Goal: Task Accomplishment & Management: Use online tool/utility

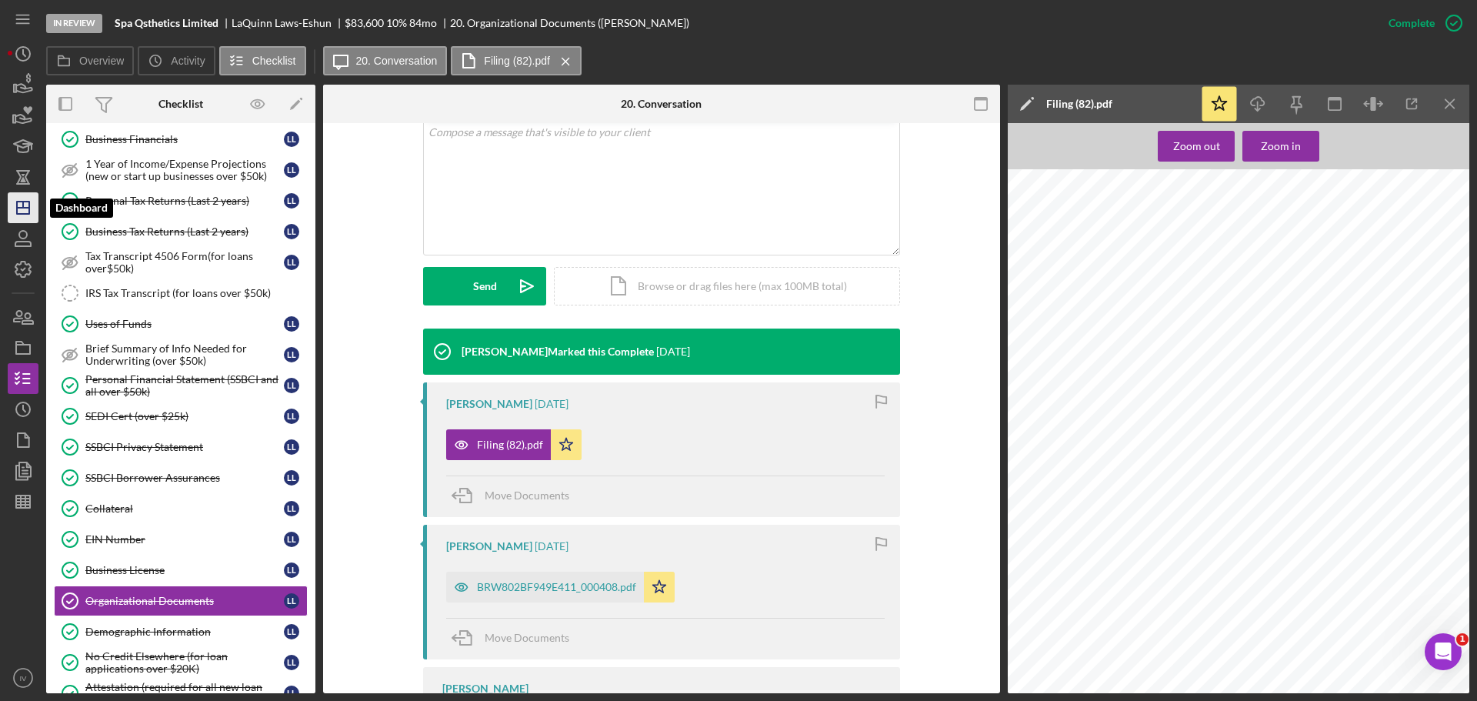
click at [18, 212] on icon "Icon/Dashboard" at bounding box center [23, 208] width 38 height 38
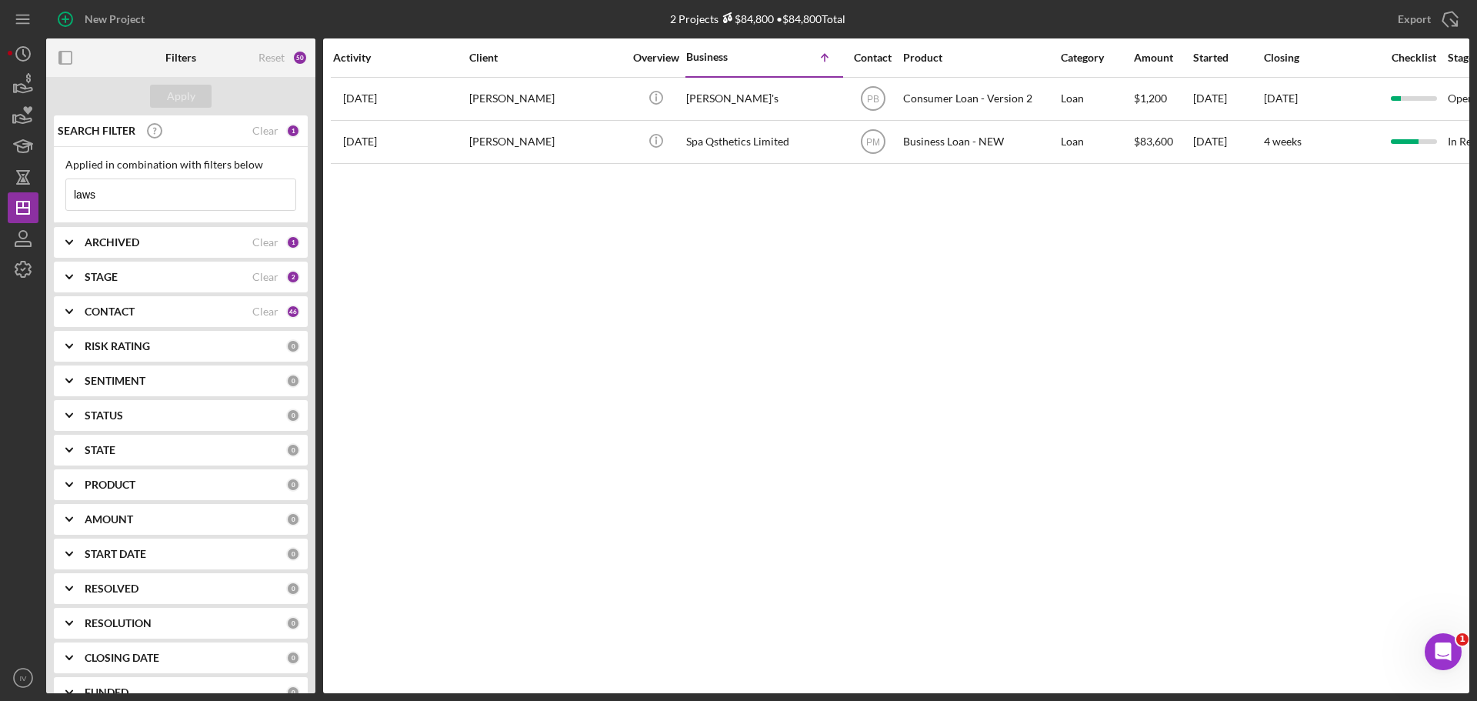
drag, startPoint x: 105, startPoint y: 202, endPoint x: 45, endPoint y: 197, distance: 61.0
click at [45, 197] on div "New Project 2 Projects $84,800 • $84,800 Total laws Export Icon/Export Filters …" at bounding box center [739, 346] width 1462 height 693
type input "[PERSON_NAME]"
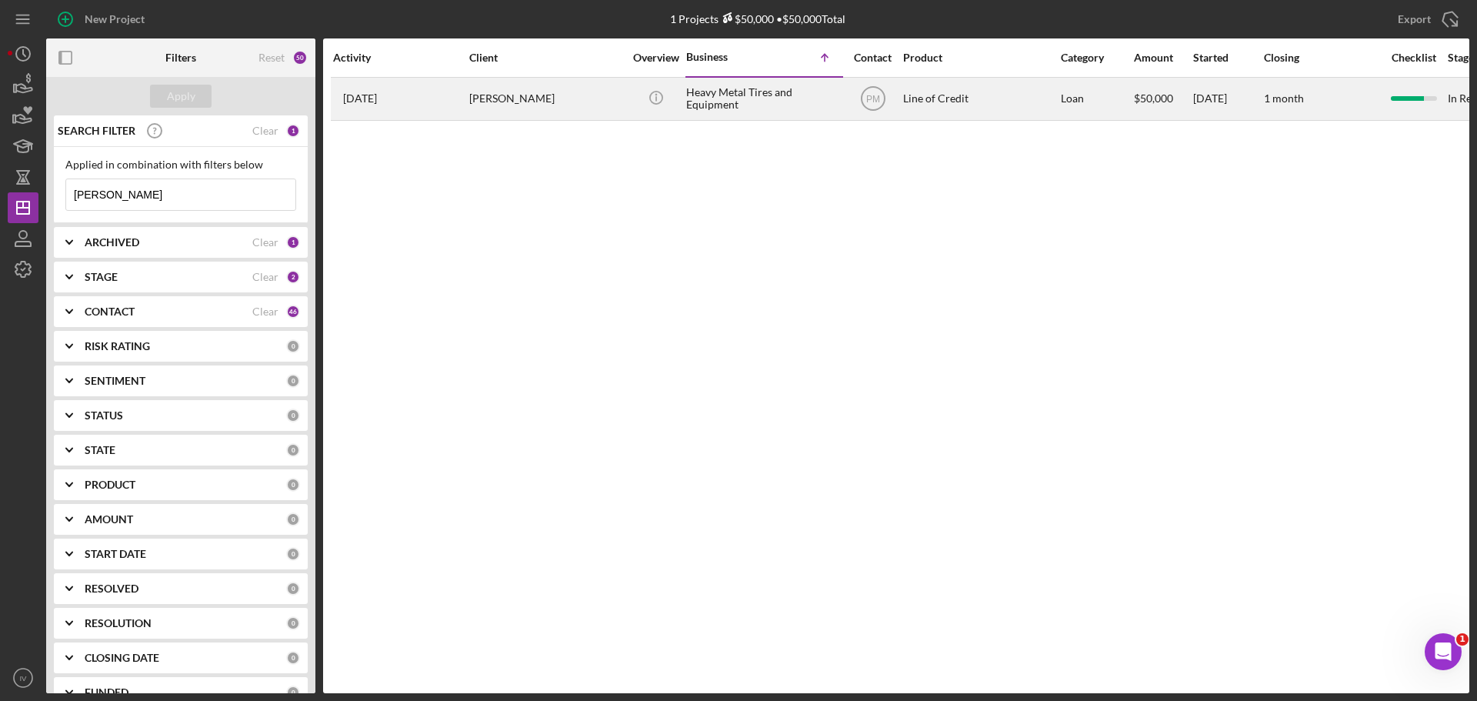
click at [494, 95] on div "[PERSON_NAME]" at bounding box center [546, 98] width 154 height 41
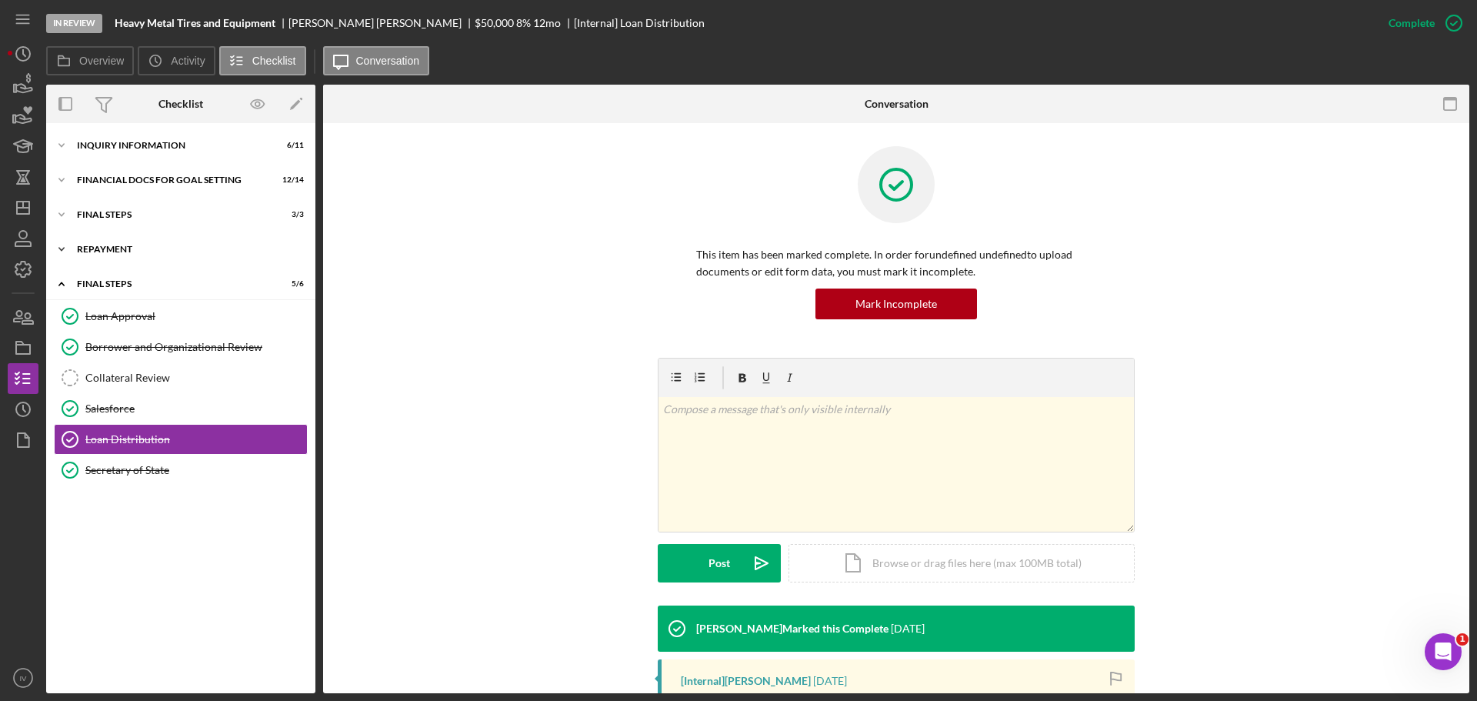
click at [110, 248] on div "Repayment" at bounding box center [186, 249] width 219 height 9
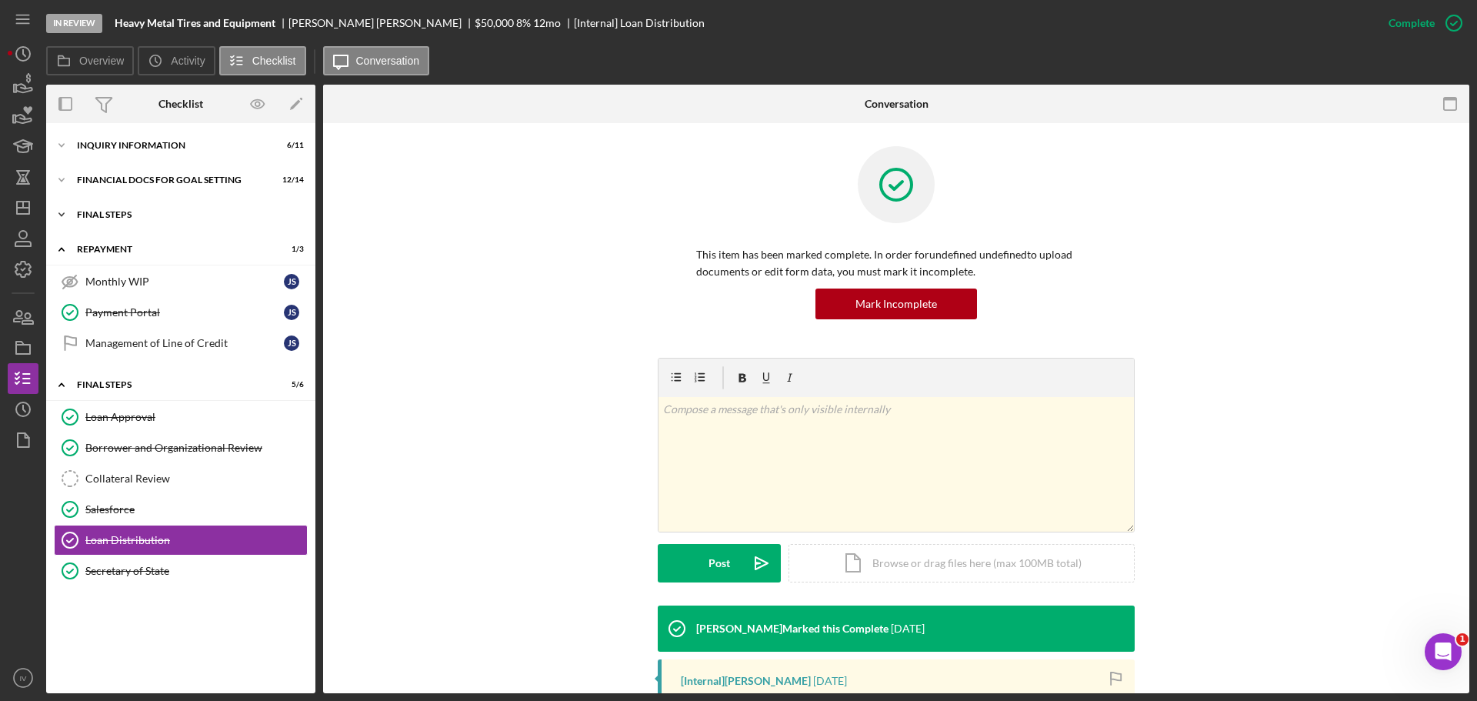
click at [118, 214] on div "FINAL STEPS" at bounding box center [186, 214] width 219 height 9
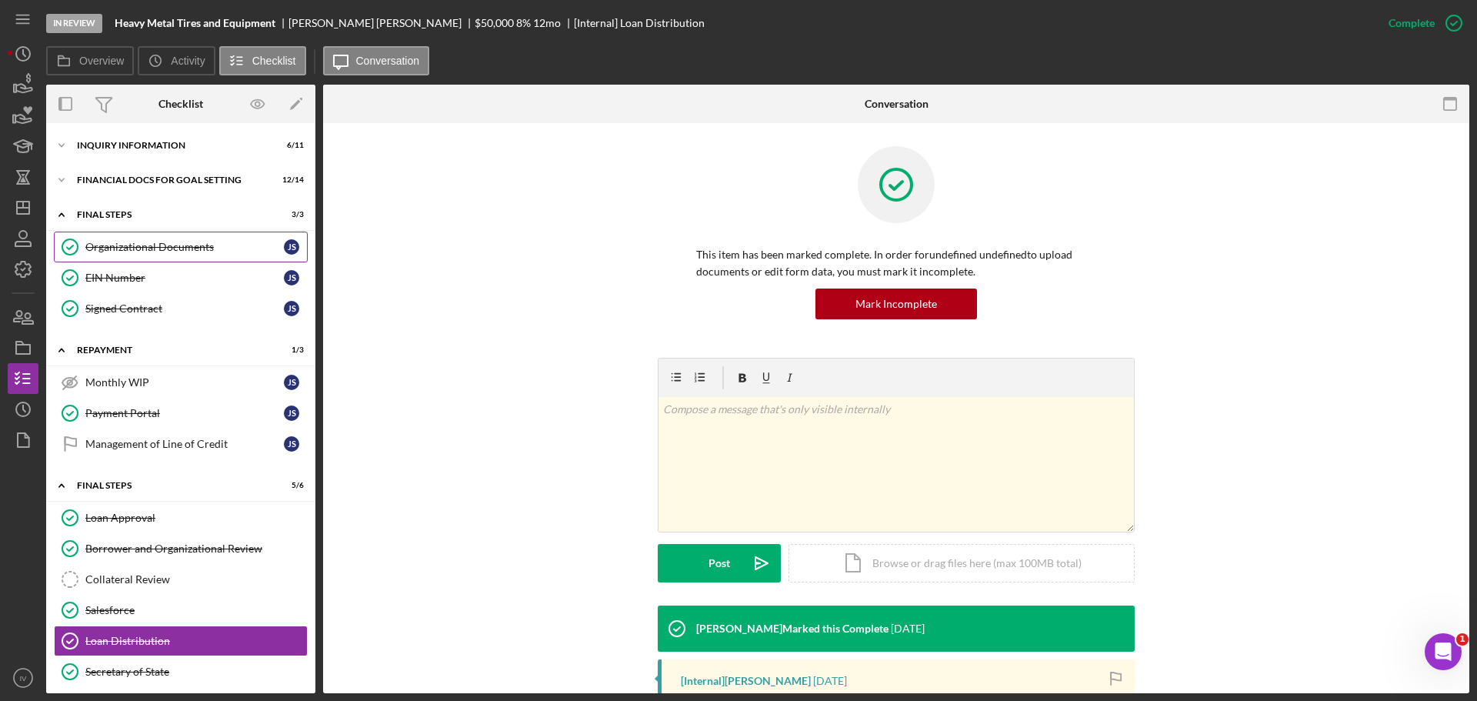
drag, startPoint x: 132, startPoint y: 237, endPoint x: 131, endPoint y: 245, distance: 7.7
click at [132, 243] on link "Organizational Documents Organizational Documents J S" at bounding box center [181, 247] width 254 height 31
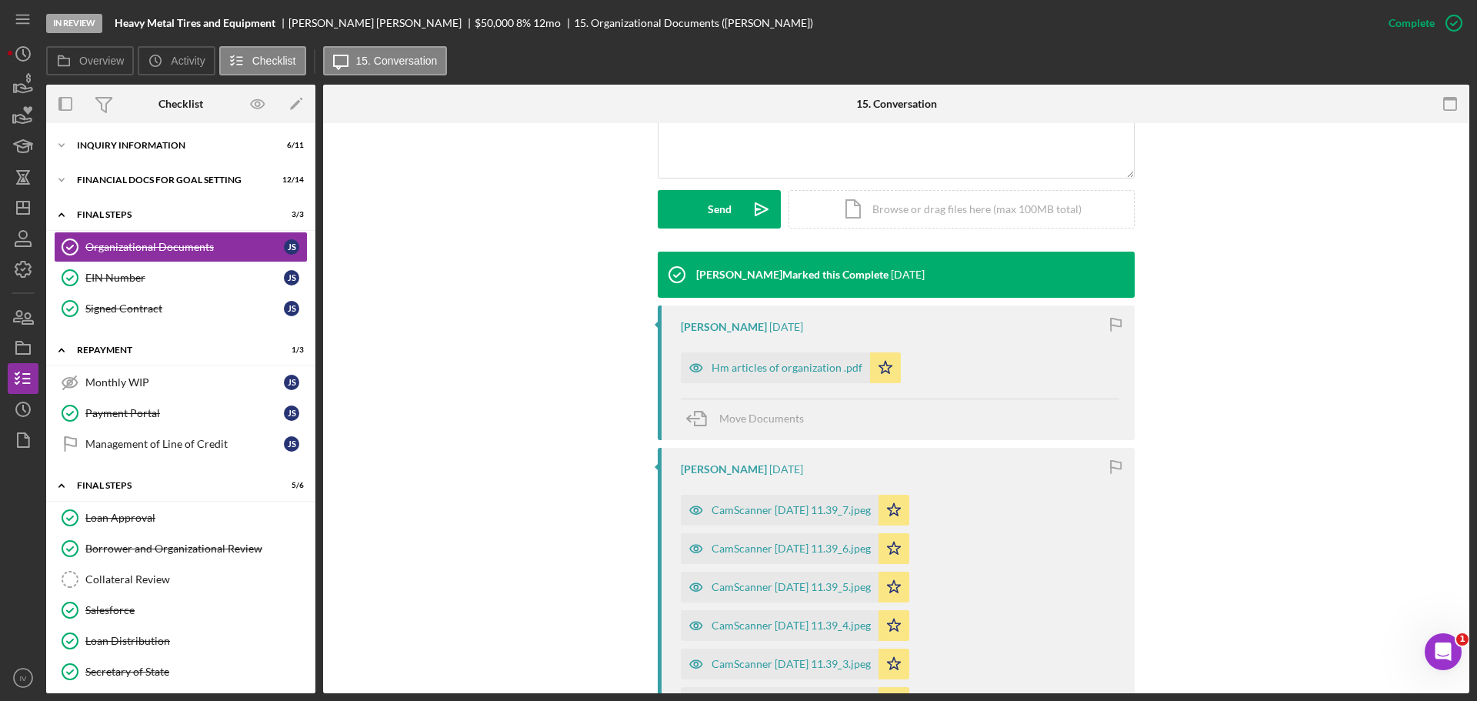
scroll to position [462, 0]
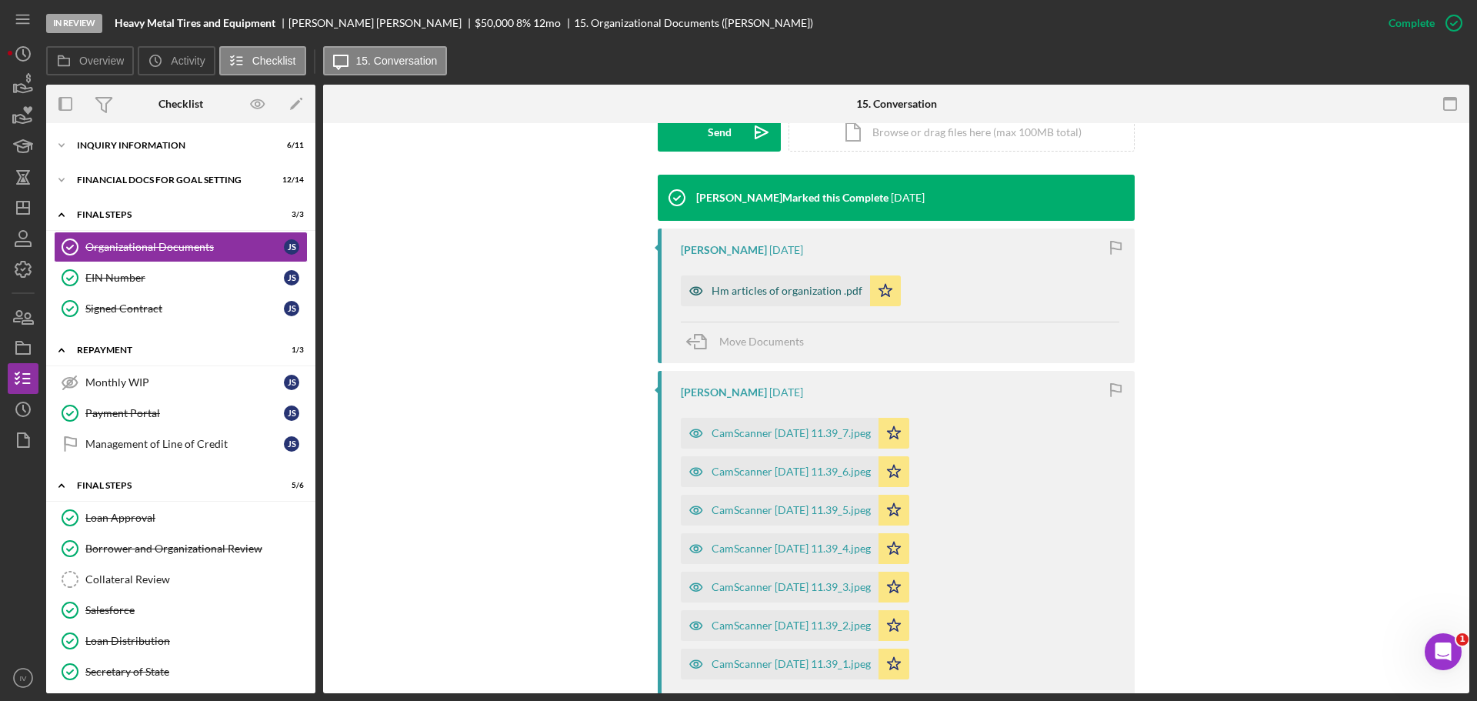
click at [786, 292] on div "Hm articles of organization .pdf" at bounding box center [787, 291] width 151 height 12
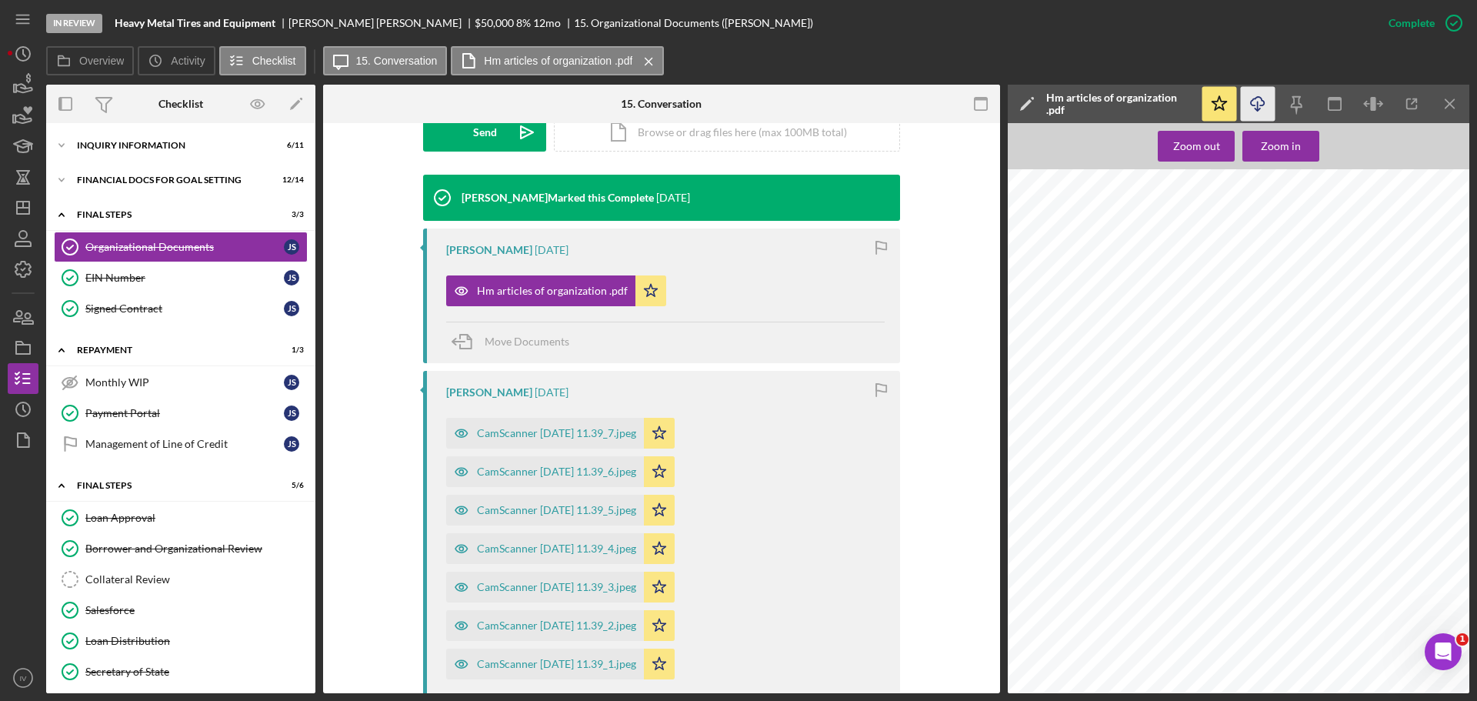
click at [1260, 102] on icon "Icon/Download" at bounding box center [1258, 104] width 35 height 35
